Goal: Check status: Check status

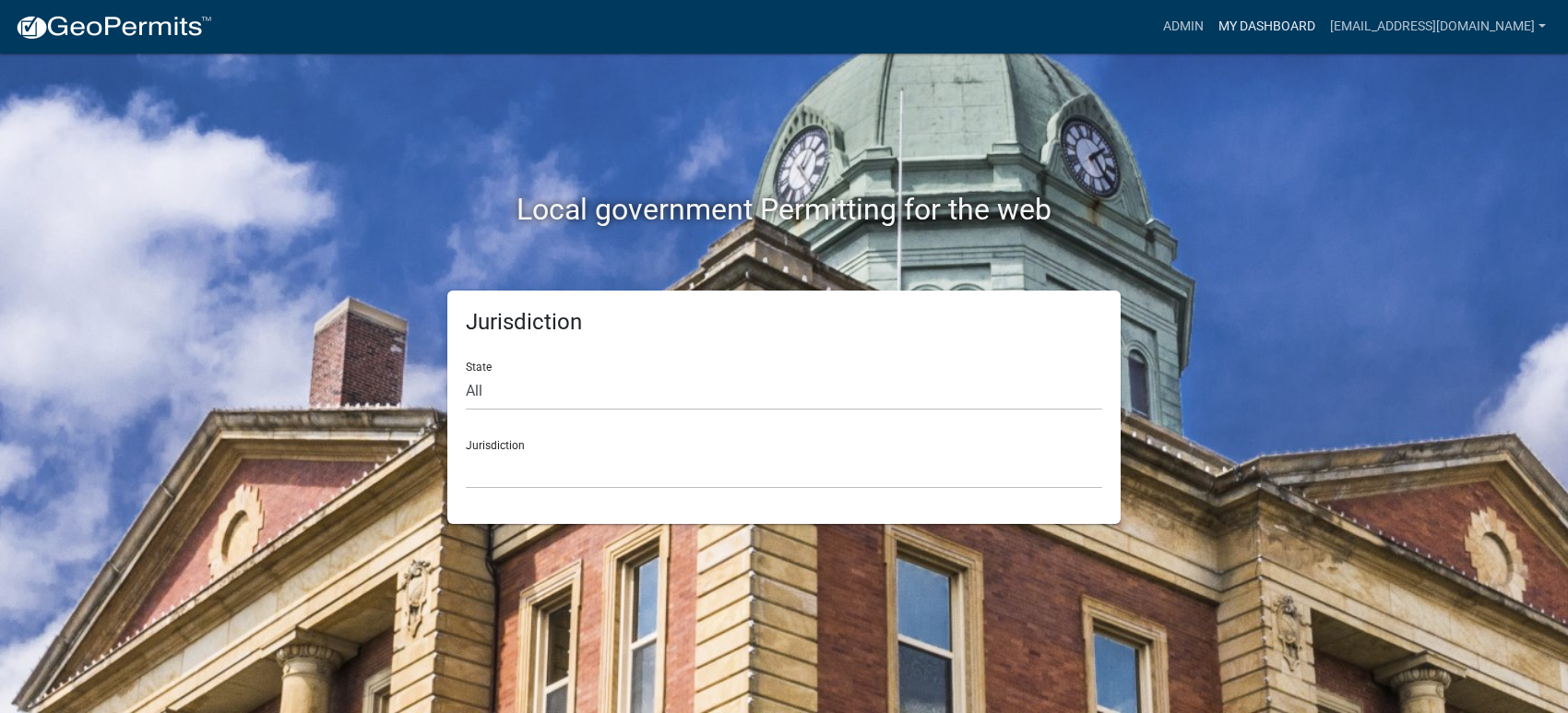
click at [1296, 36] on link "My Dashboard" at bounding box center [1267, 26] width 111 height 35
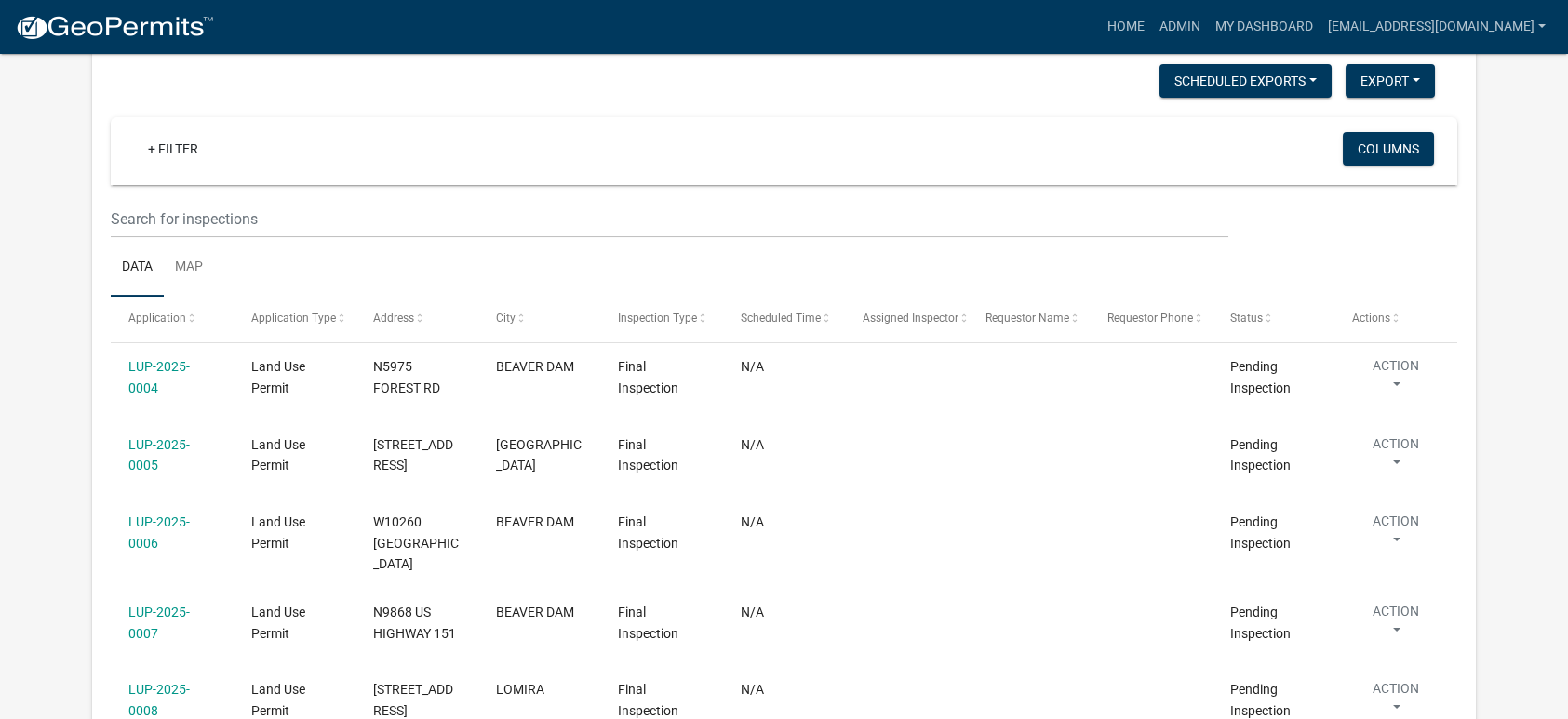
scroll to position [2140, 0]
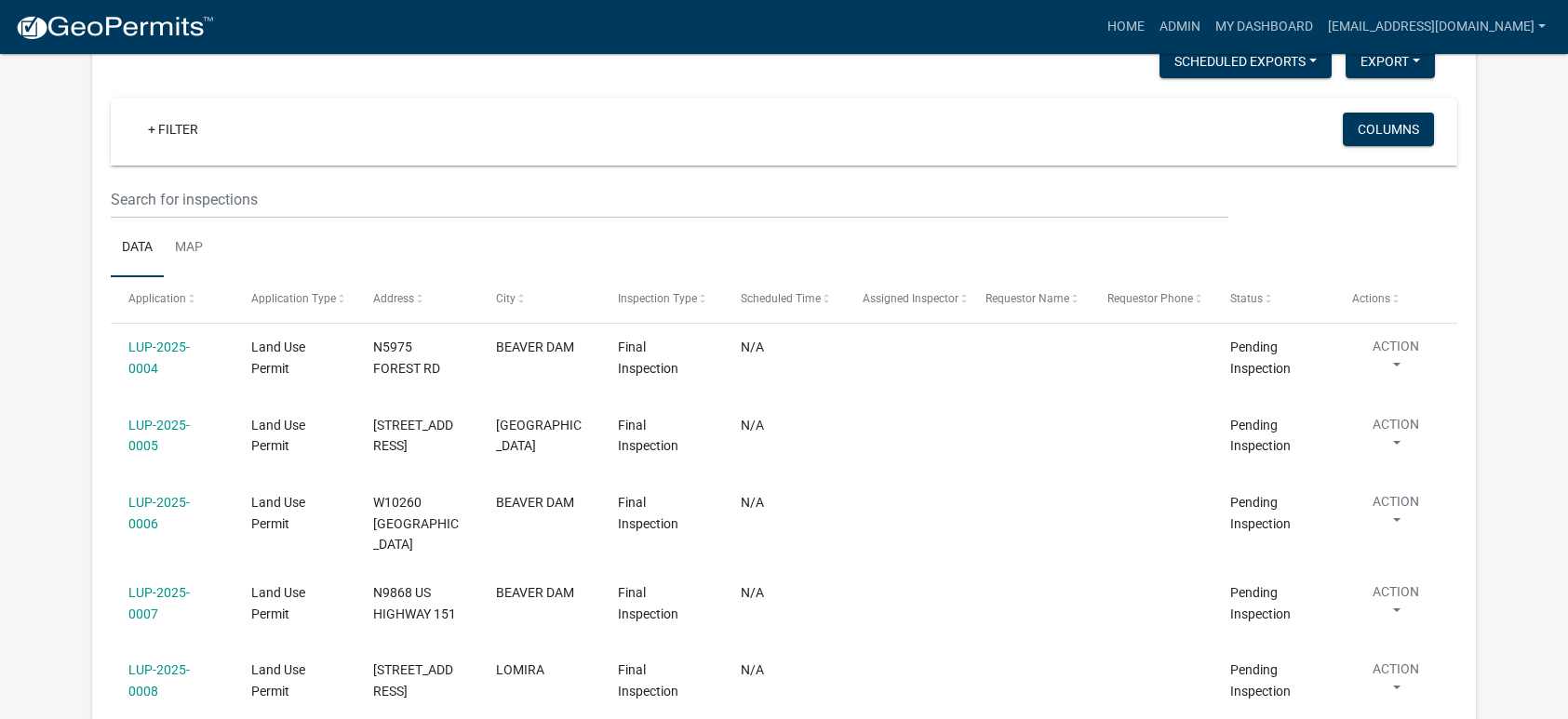
click at [150, 495] on link "LUP-2025-0006" at bounding box center [159, 513] width 61 height 36
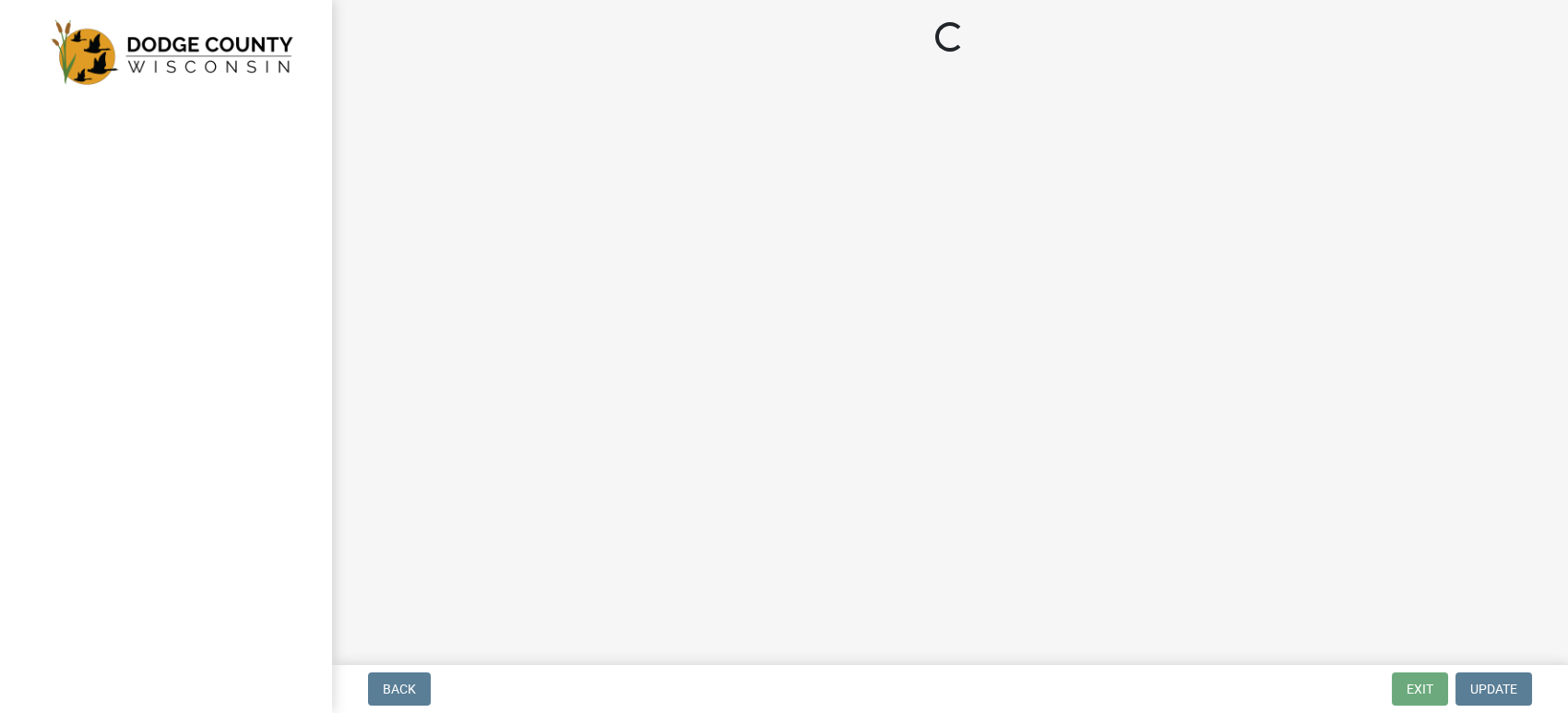
select select "e3718974-ba9a-4117-a099-b2ad918abf68"
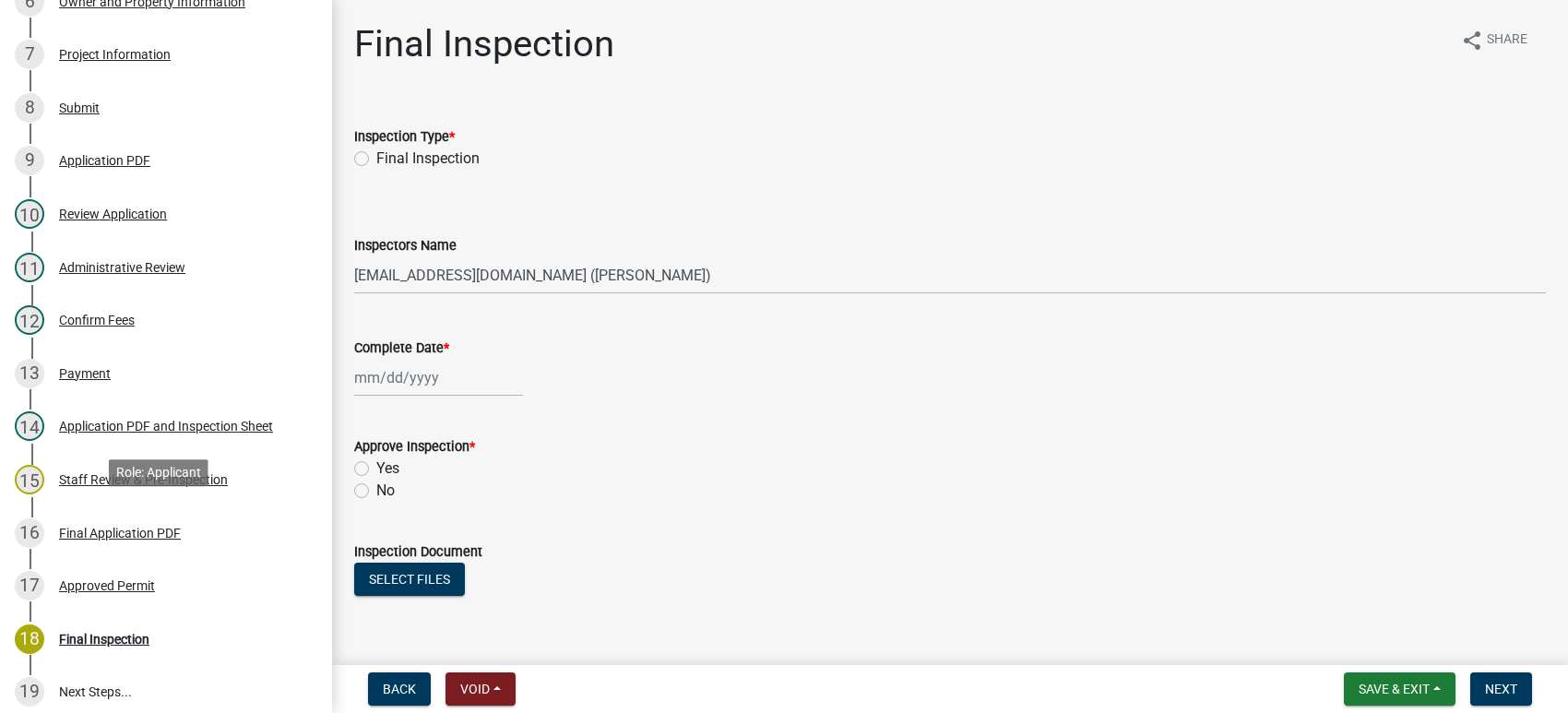
scroll to position [553, 0]
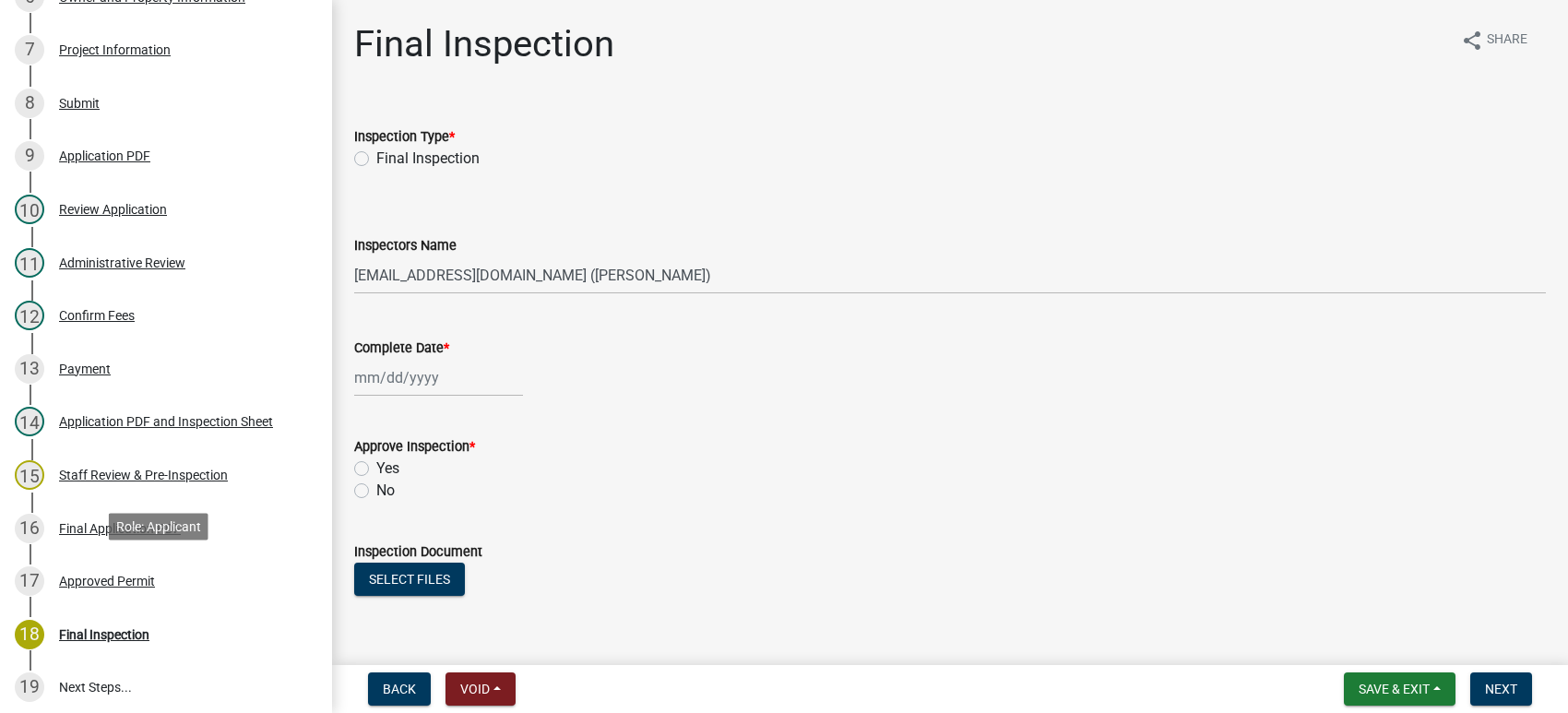
click at [97, 575] on div "Approved Permit" at bounding box center [108, 582] width 96 height 13
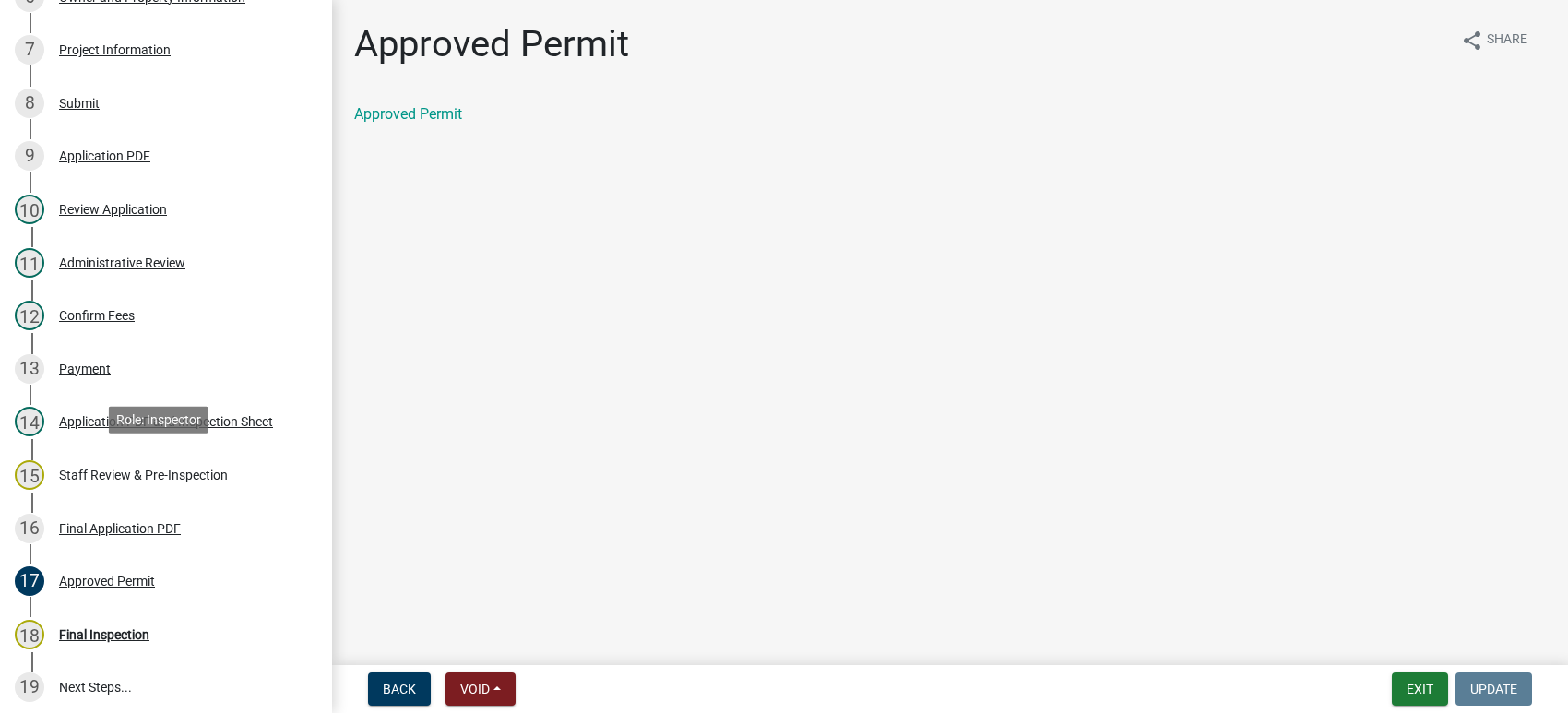
click at [107, 469] on div "Staff Review & Pre-Inspection" at bounding box center [143, 475] width 169 height 13
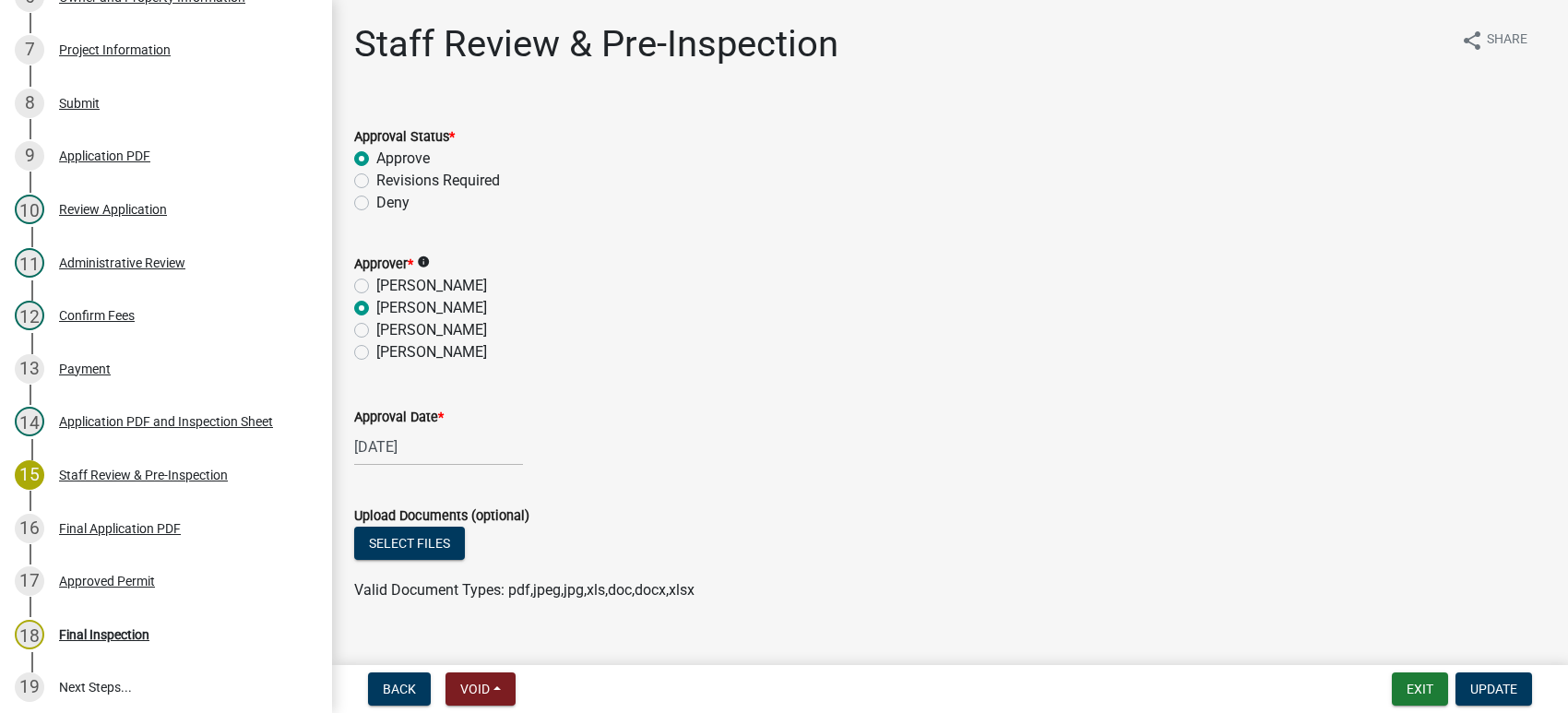
scroll to position [32, 0]
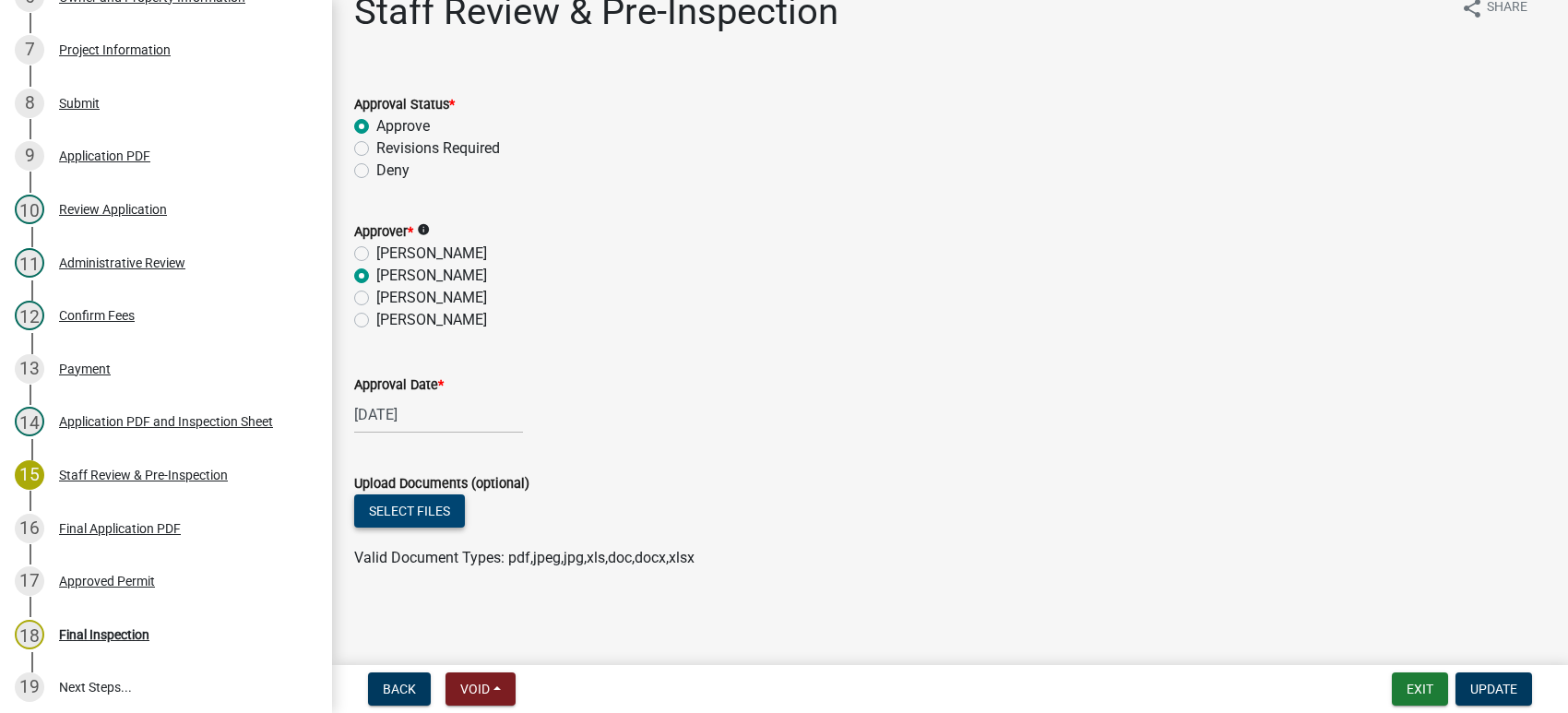
click at [396, 505] on button "Select files" at bounding box center [409, 511] width 110 height 33
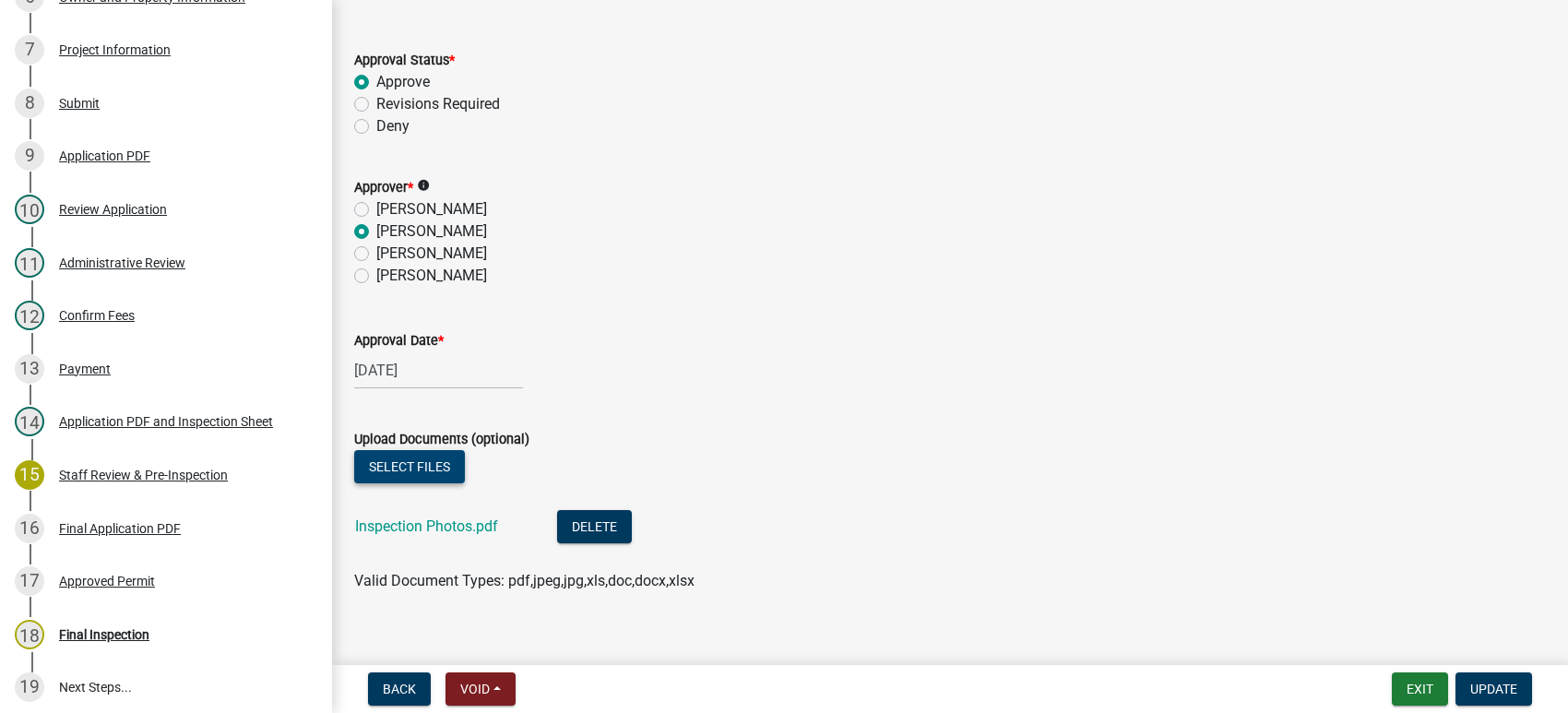
scroll to position [99, 0]
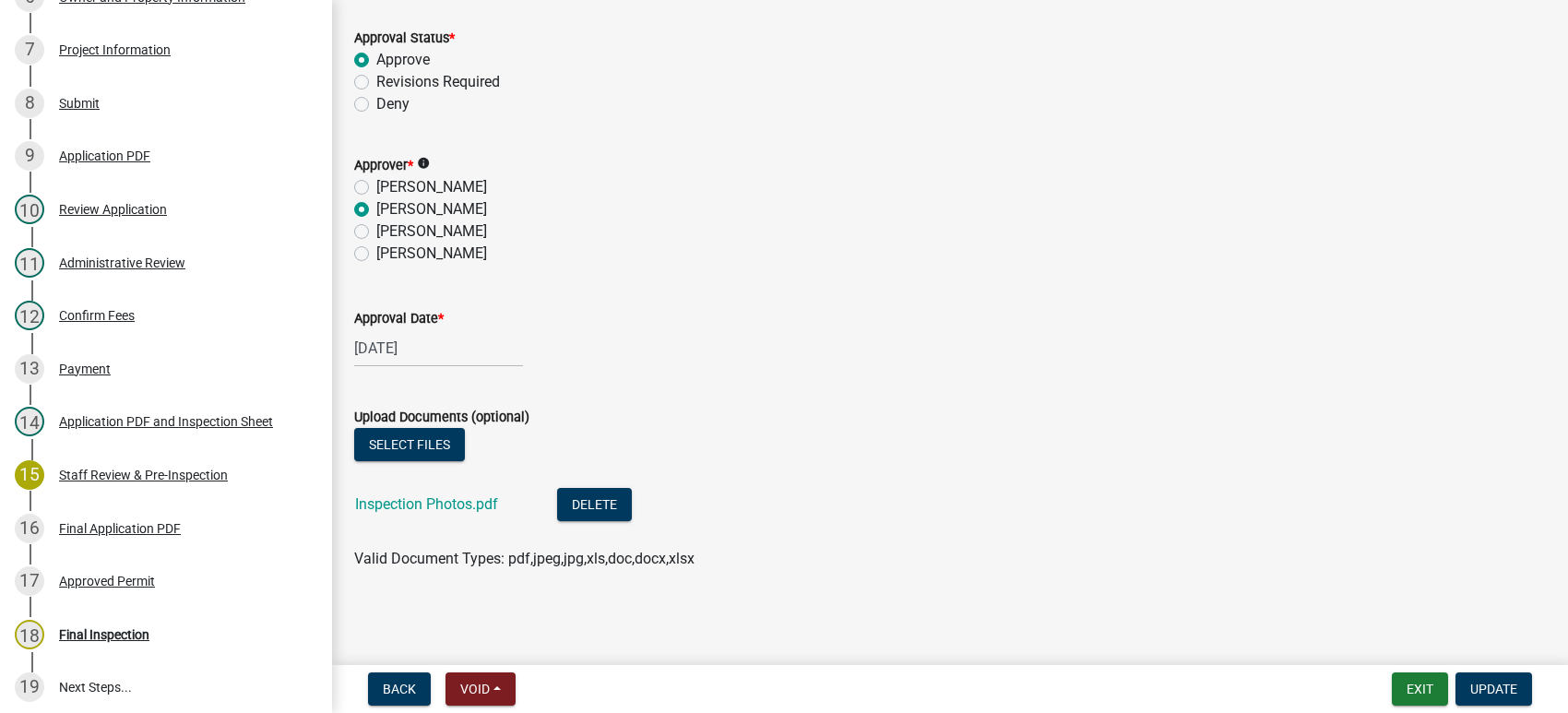
click at [458, 505] on link "Inspection Photos.pdf" at bounding box center [426, 504] width 143 height 18
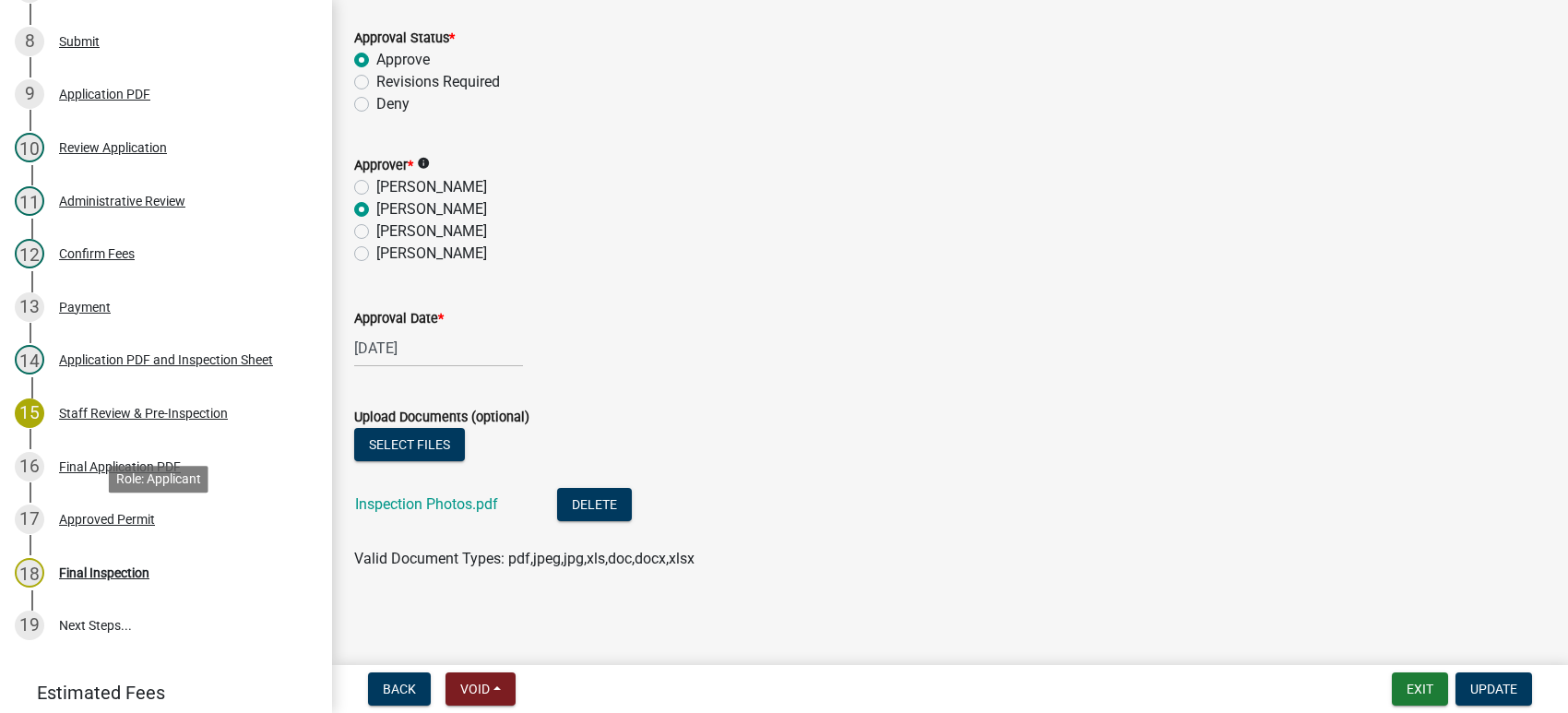
scroll to position [722, 0]
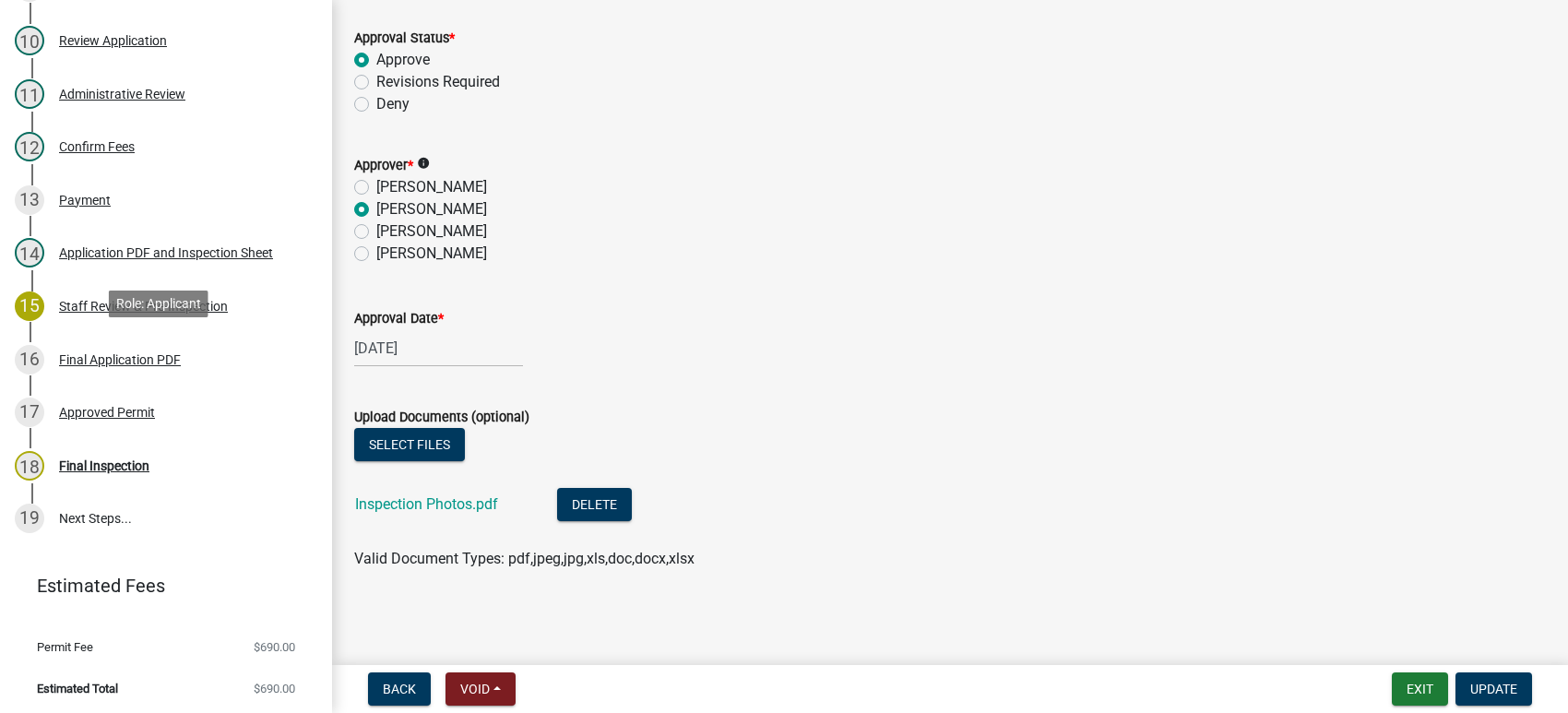
click at [68, 353] on div "Final Application PDF" at bounding box center [120, 360] width 122 height 13
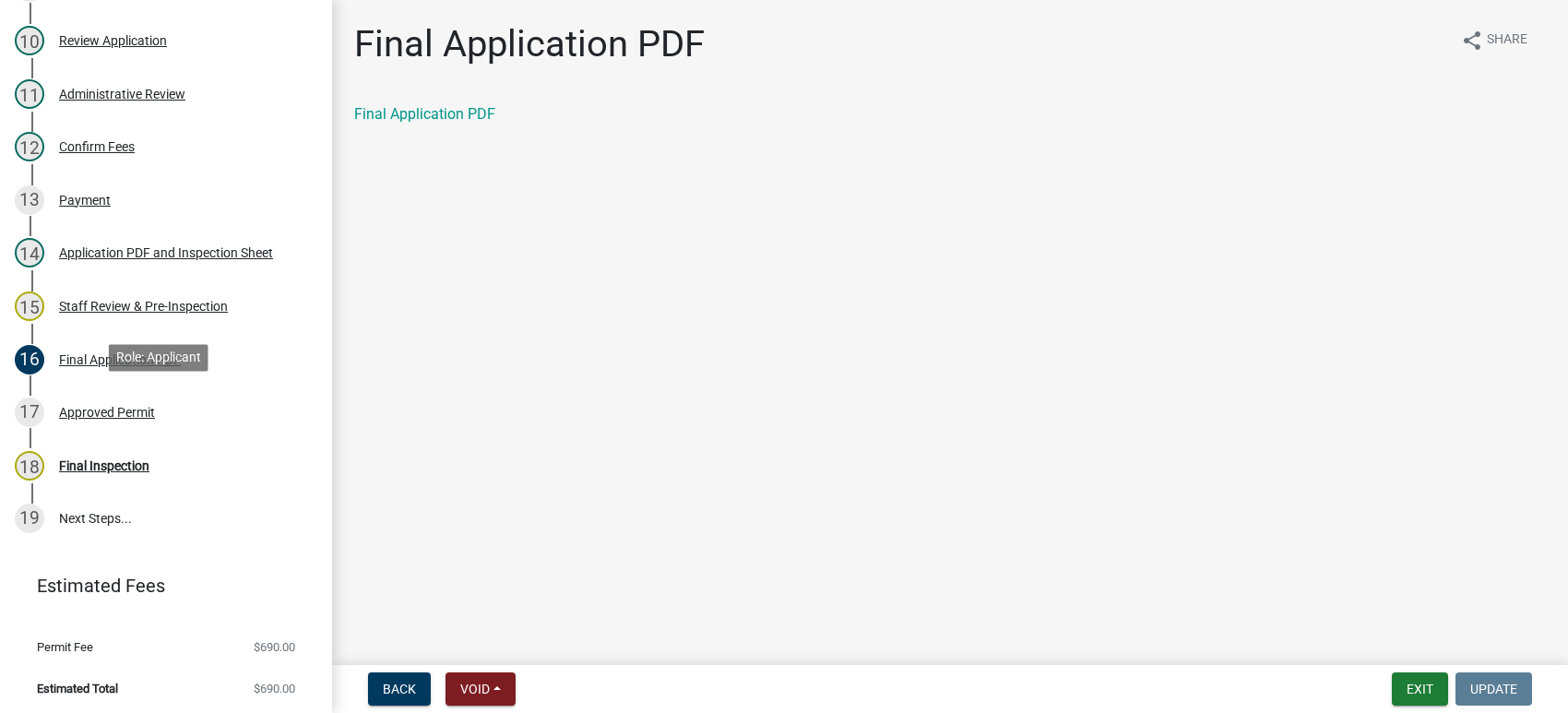
click at [146, 414] on div "Approved Permit" at bounding box center [108, 413] width 96 height 13
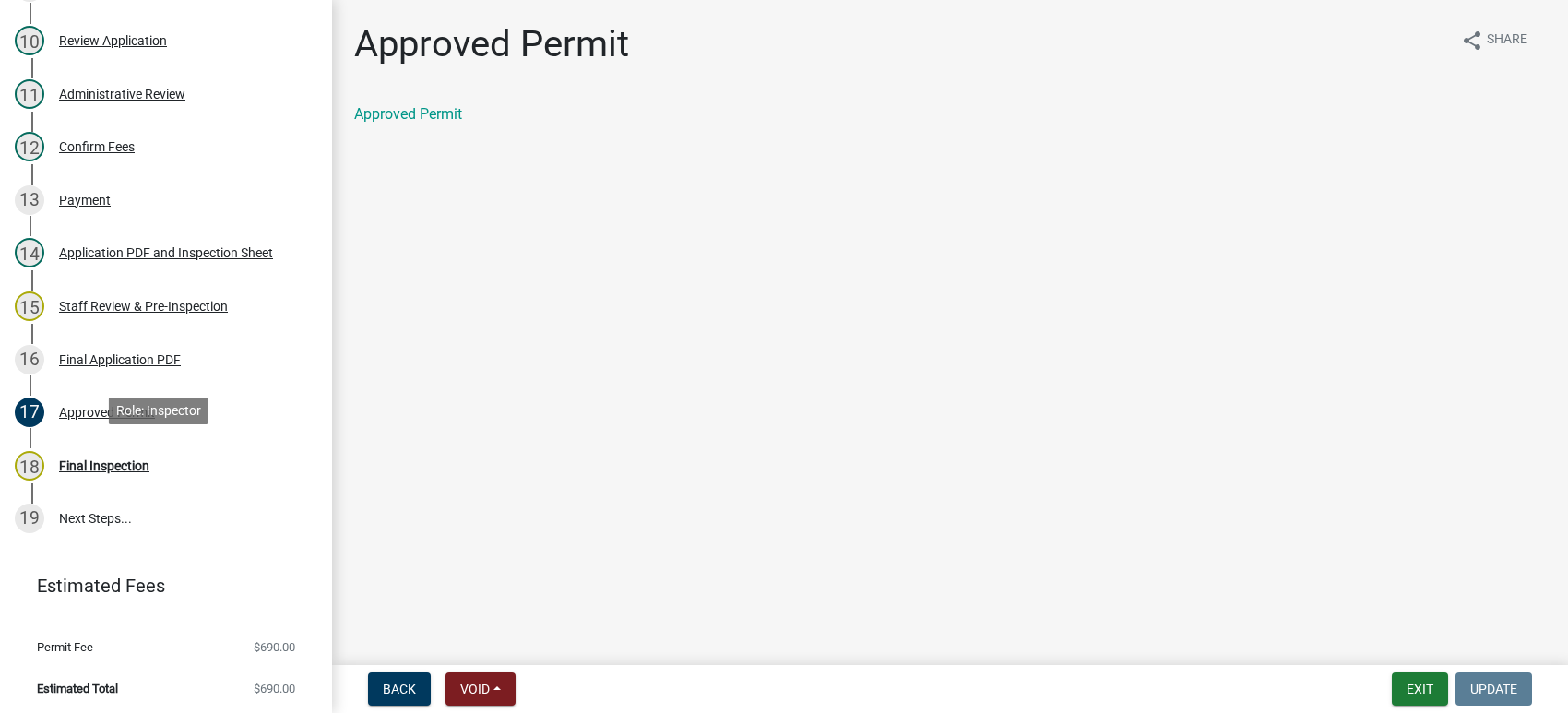
click at [113, 462] on div "Final Inspection" at bounding box center [105, 466] width 91 height 13
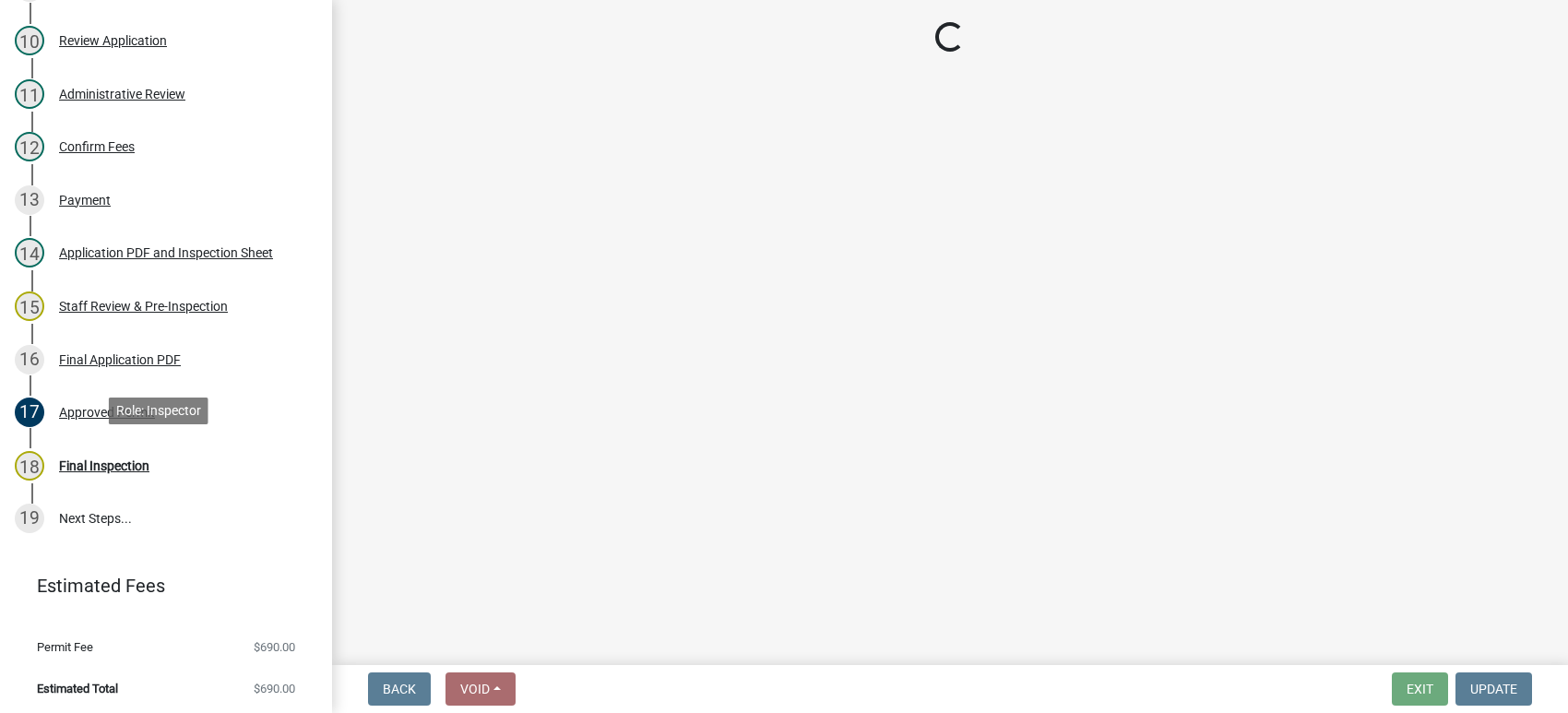
select select "e3718974-ba9a-4117-a099-b2ad918abf68"
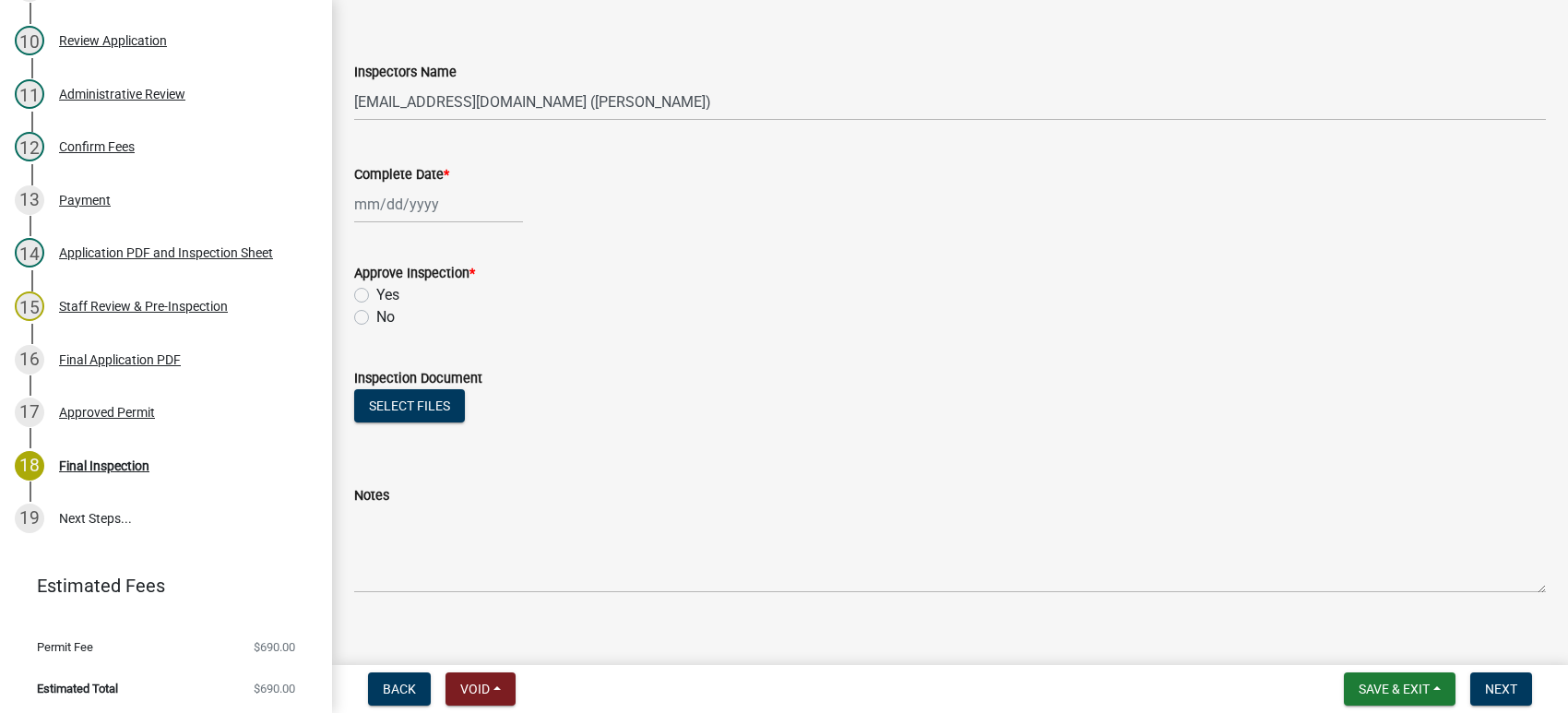
scroll to position [195, 0]
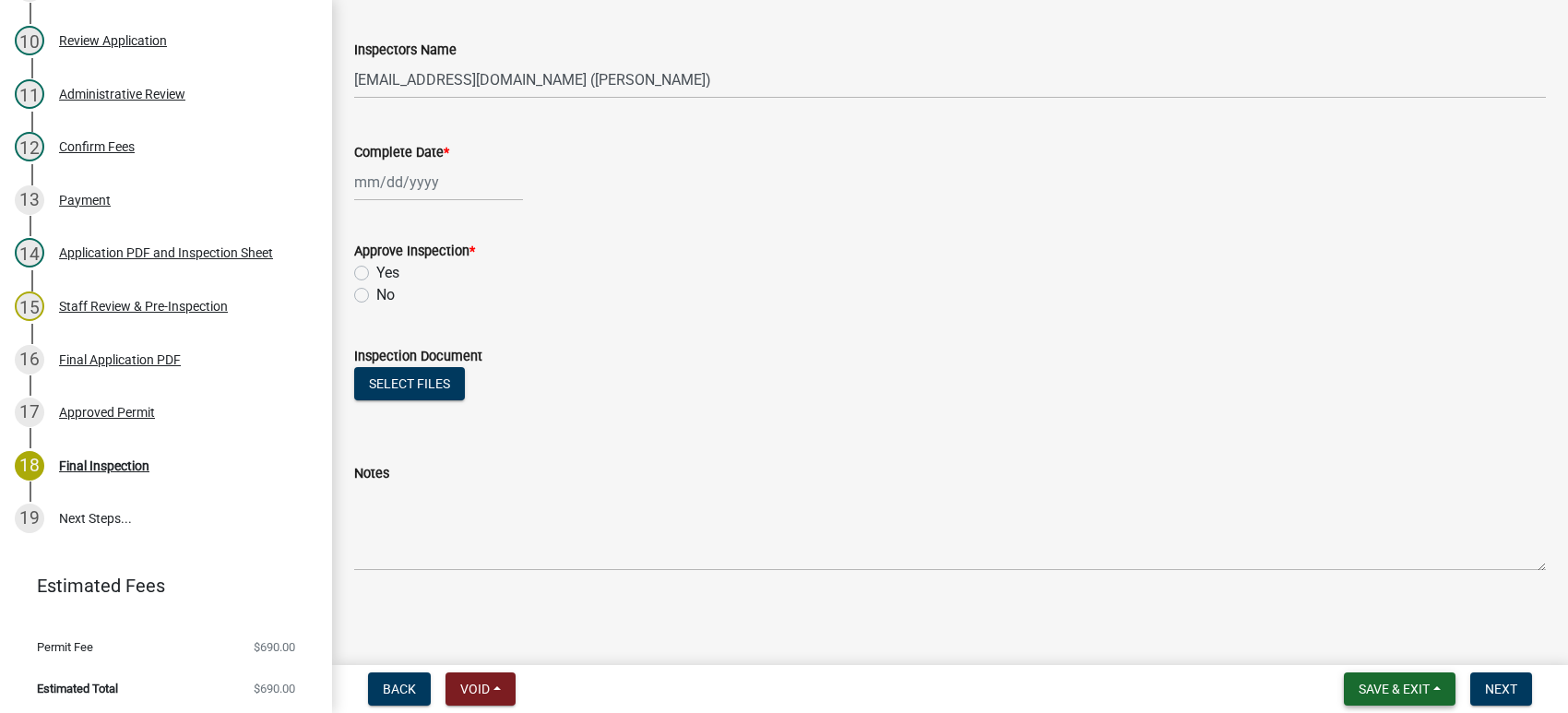
click at [1400, 697] on button "Save & Exit" at bounding box center [1399, 688] width 111 height 33
click at [1396, 647] on button "Save & Exit" at bounding box center [1381, 640] width 147 height 44
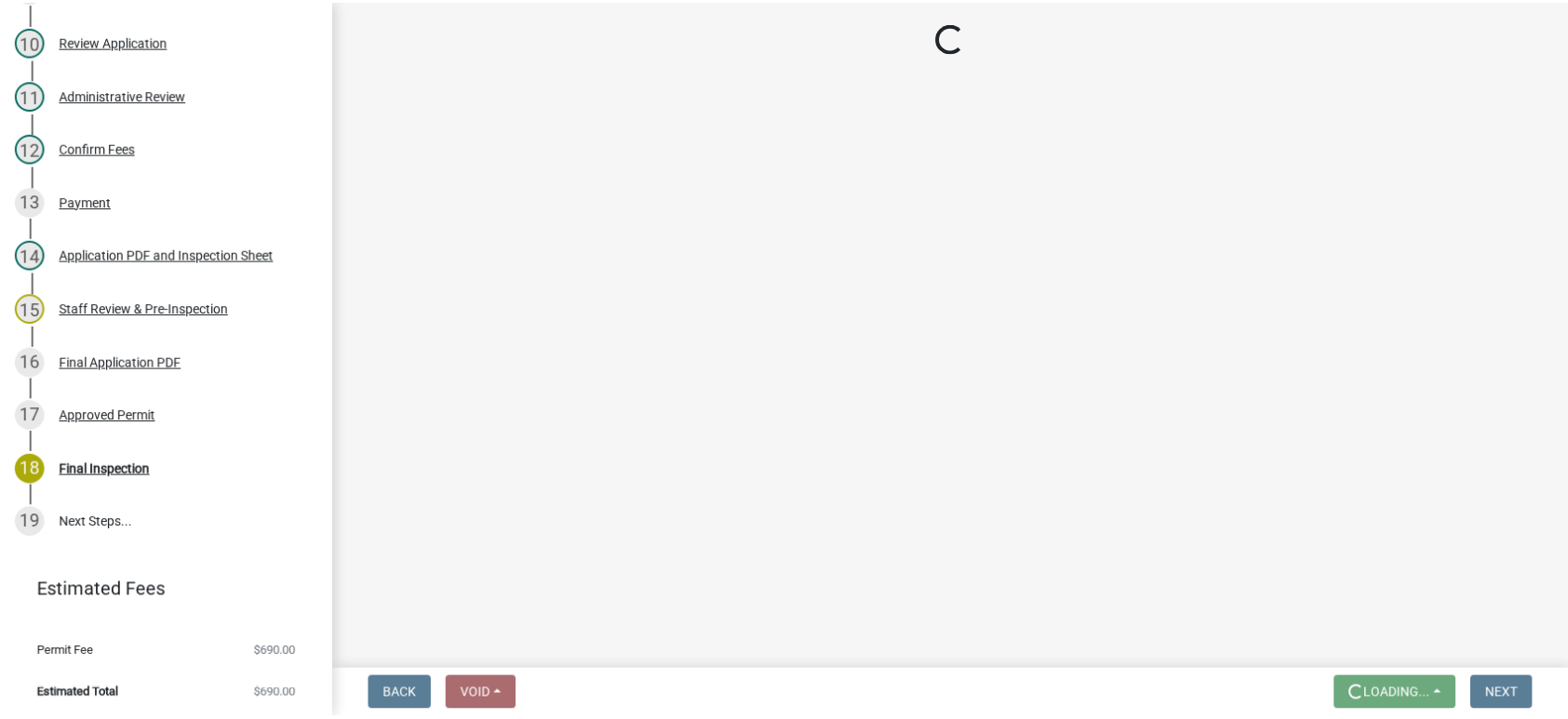
scroll to position [0, 0]
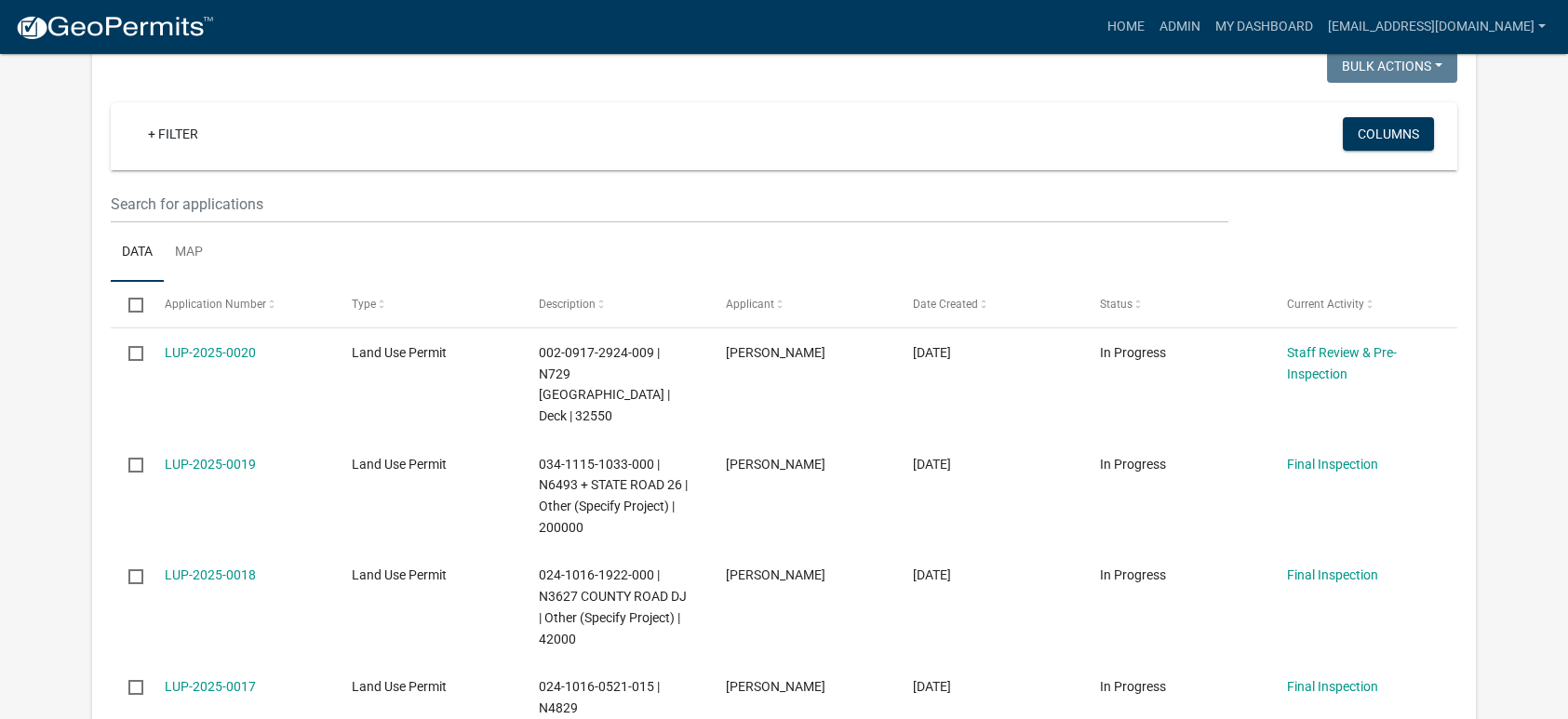
scroll to position [372, 0]
